Goal: Information Seeking & Learning: Find specific fact

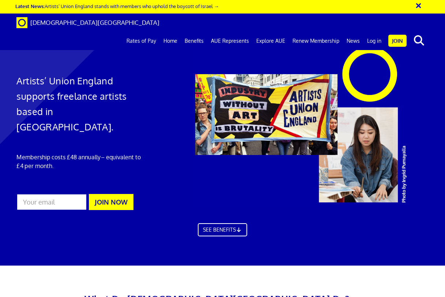
scroll to position [0, 117]
click at [387, 13] on div "× Latest News: Artists’ Union England stands with members who uphold the boycot…" at bounding box center [222, 7] width 445 height 14
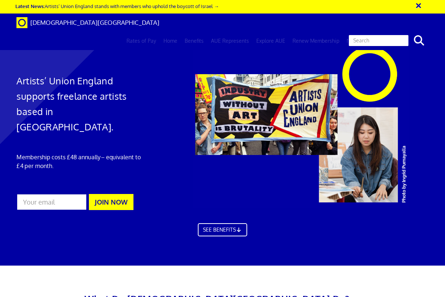
click at [392, 34] on input "text" at bounding box center [378, 40] width 61 height 12
type input "late invoice"
click at [408, 33] on button "search" at bounding box center [419, 40] width 22 height 15
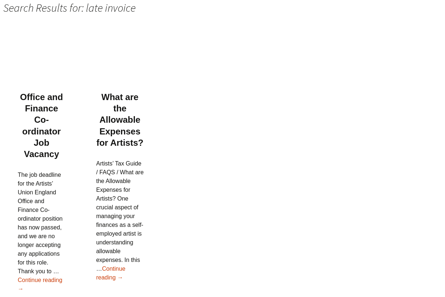
scroll to position [84, 0]
